Goal: Transaction & Acquisition: Purchase product/service

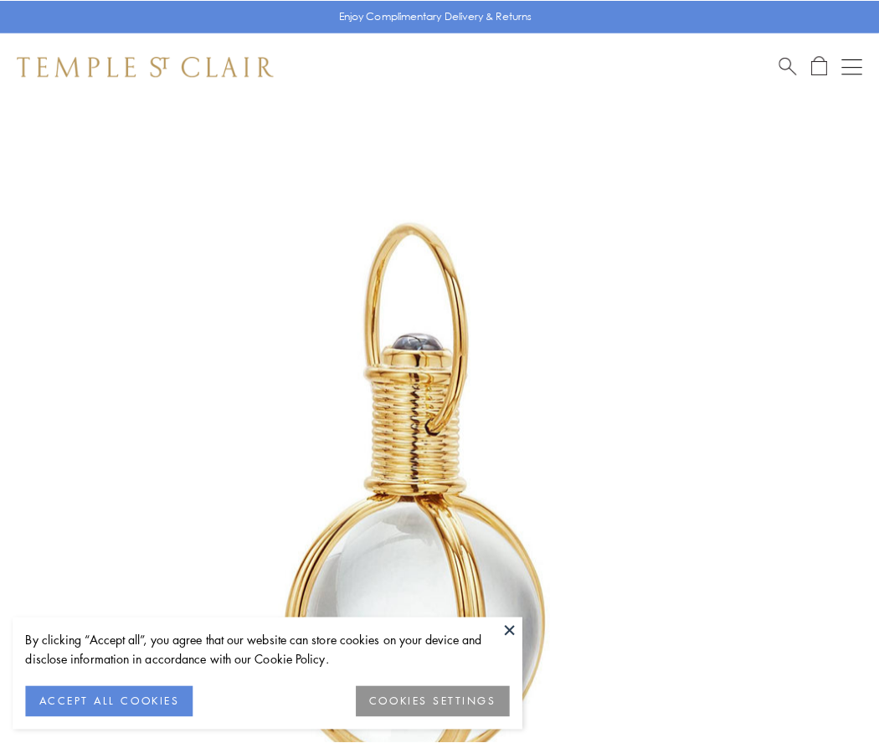
scroll to position [437, 0]
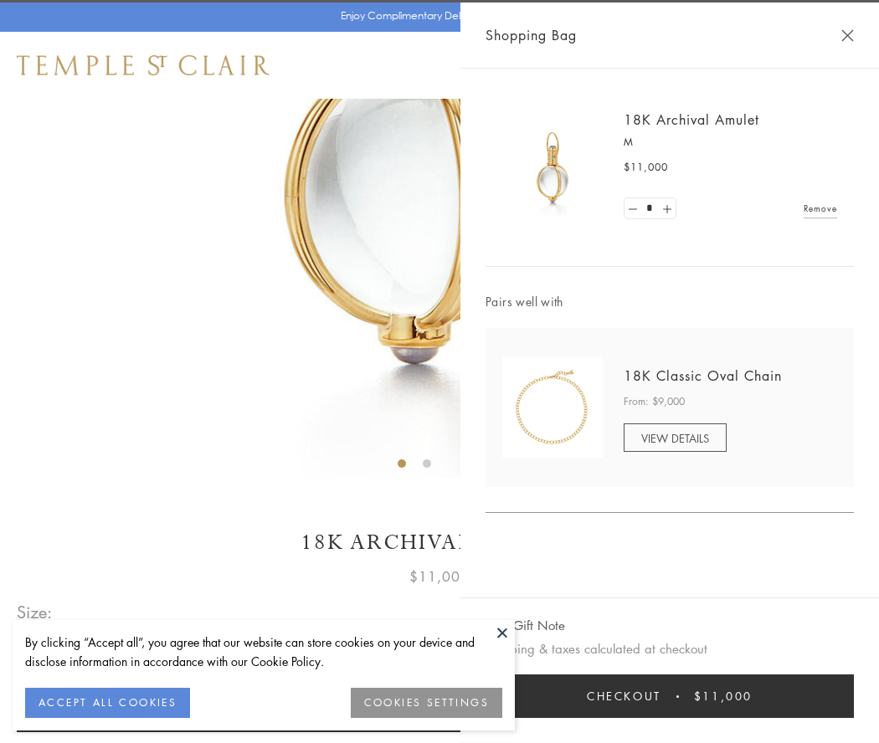
click at [669, 696] on button "Checkout $11,000" at bounding box center [669, 696] width 368 height 44
